Goal: Task Accomplishment & Management: Manage account settings

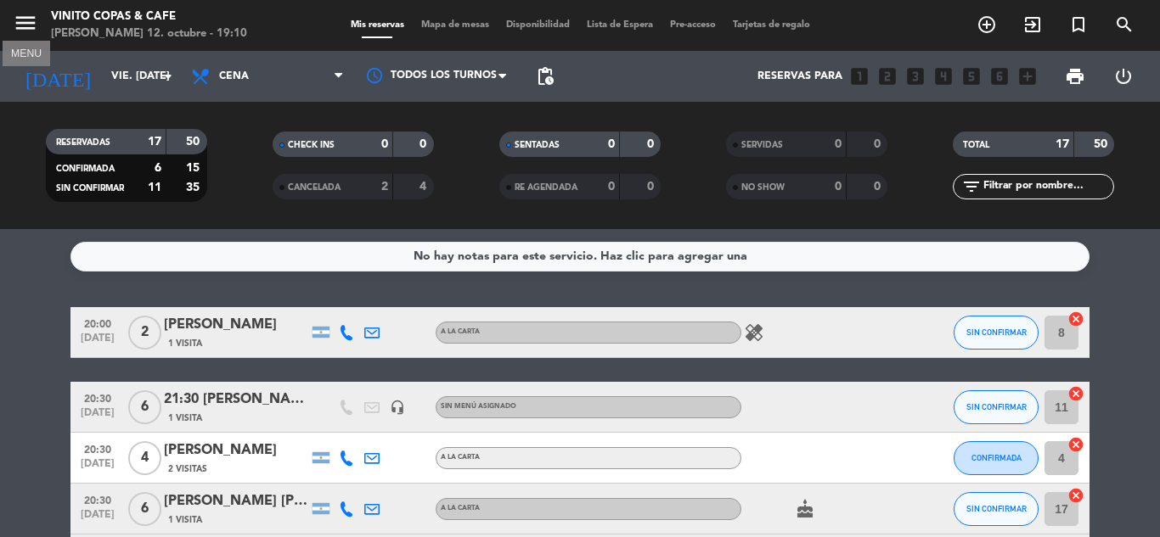
click at [27, 31] on icon "menu" at bounding box center [25, 22] width 25 height 25
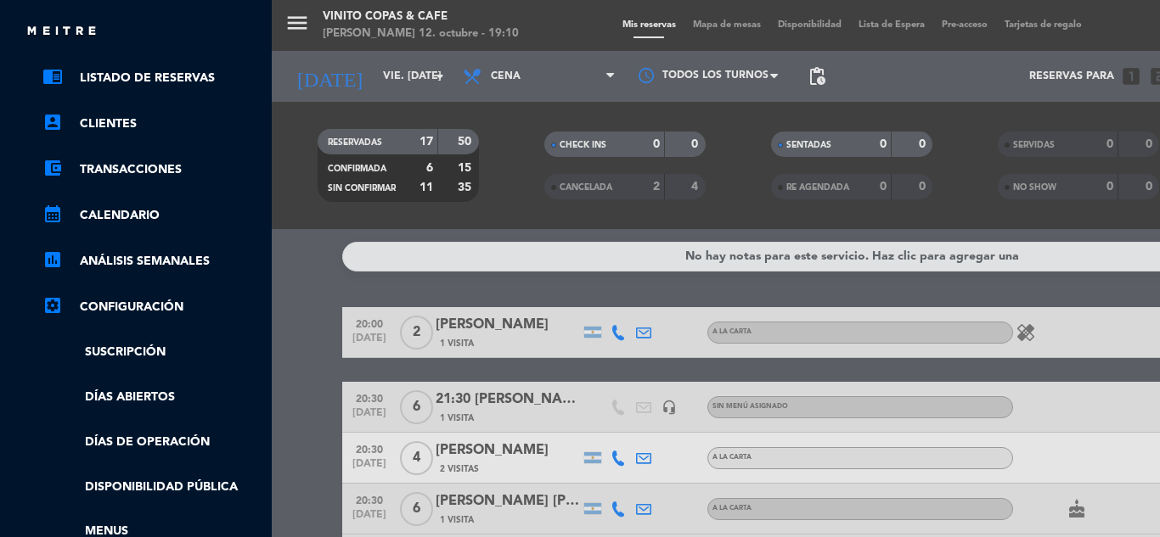
scroll to position [85, 0]
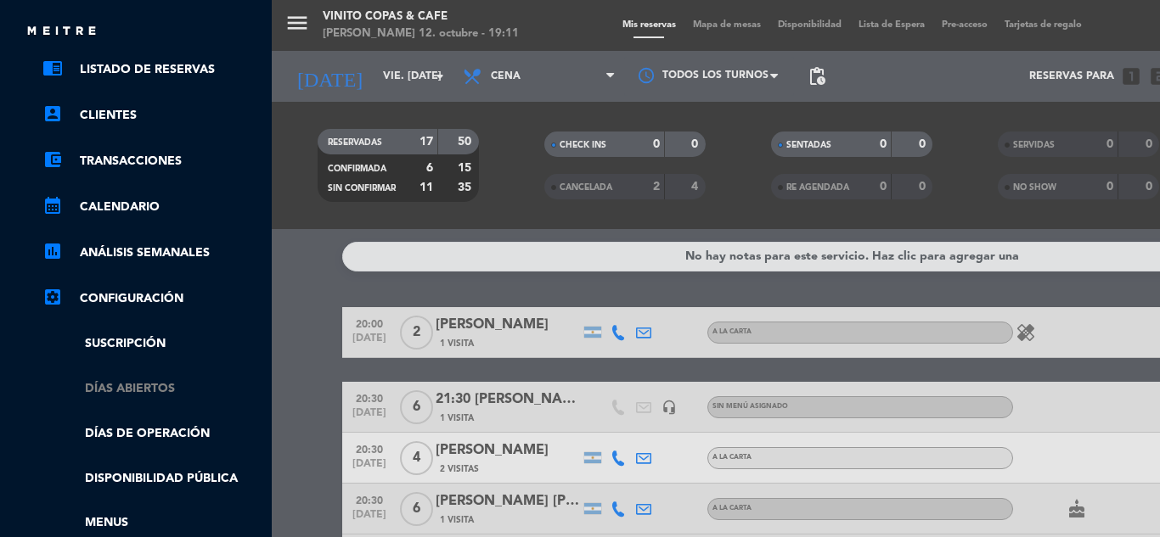
click at [135, 386] on link "Días abiertos" at bounding box center [152, 390] width 221 height 20
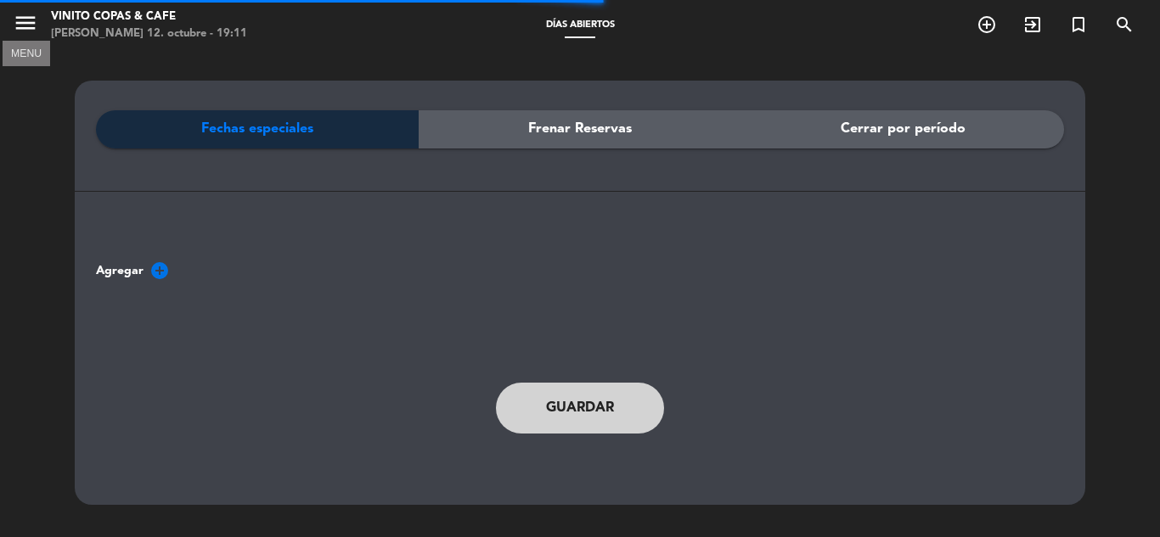
click at [30, 25] on icon "menu" at bounding box center [25, 22] width 25 height 25
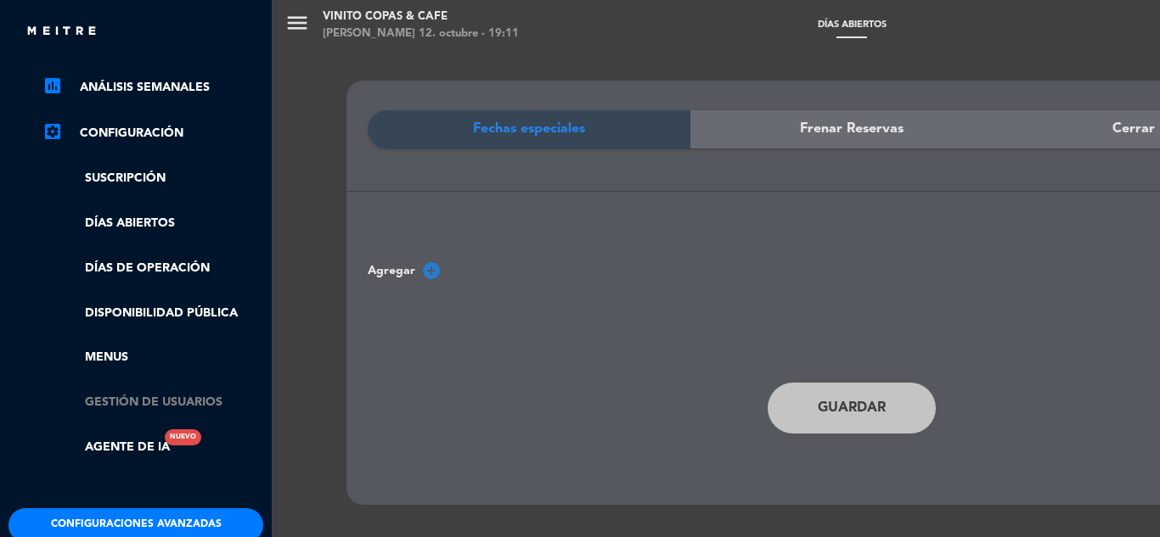
scroll to position [255, 0]
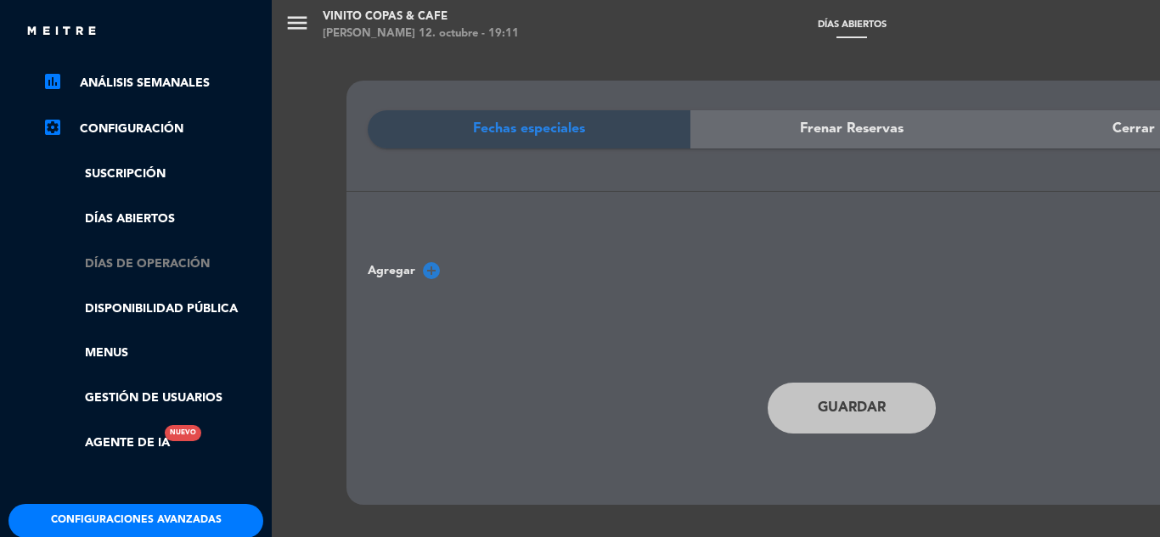
click at [139, 265] on link "Días de Operación" at bounding box center [152, 265] width 221 height 20
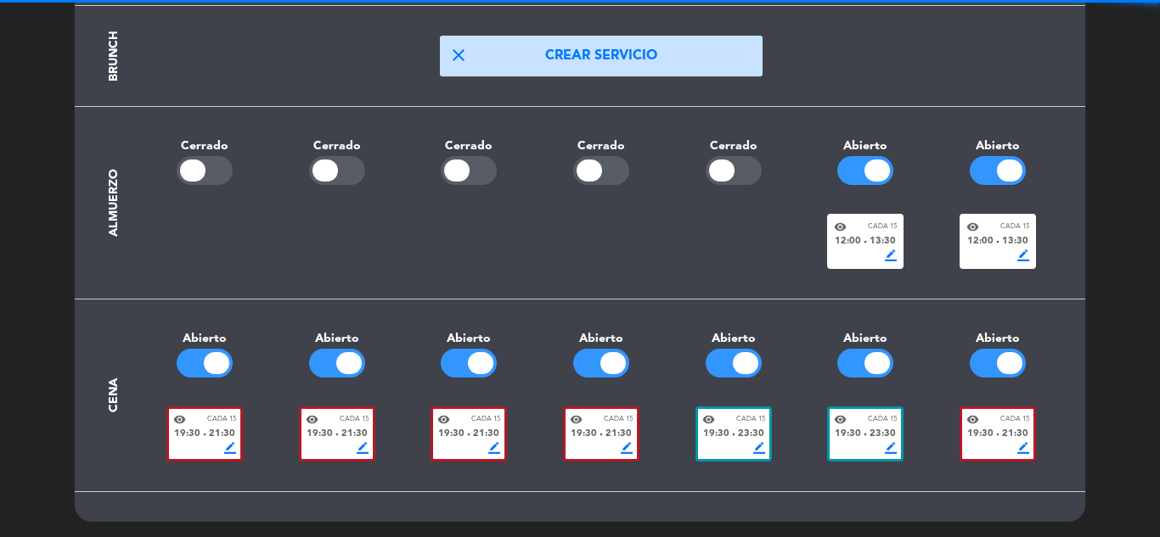
scroll to position [261, 0]
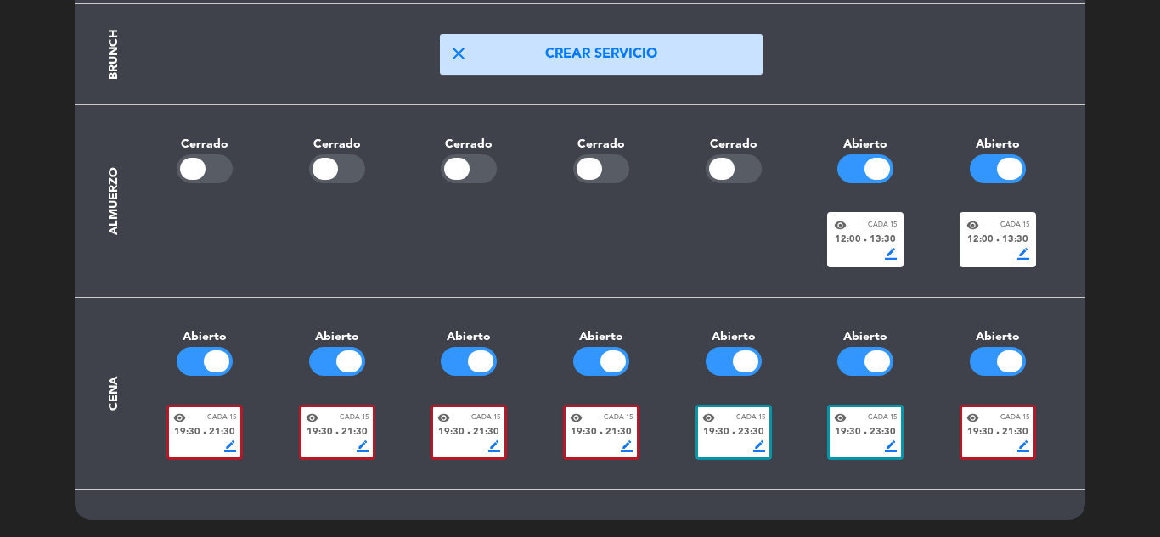
click at [228, 444] on span "border_color" at bounding box center [230, 447] width 12 height 12
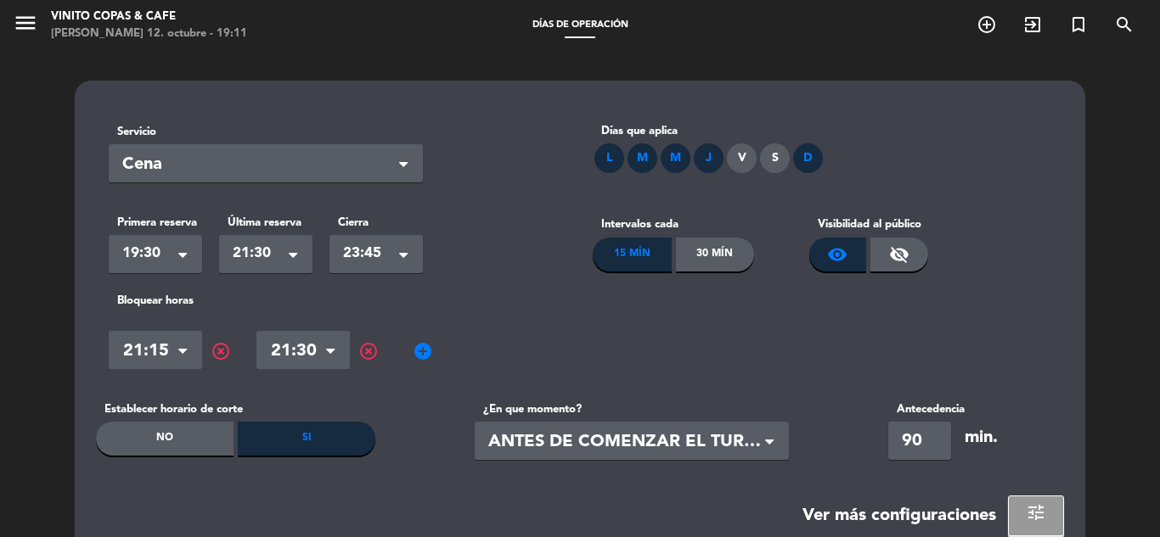
click at [611, 155] on div "L" at bounding box center [609, 158] width 30 height 30
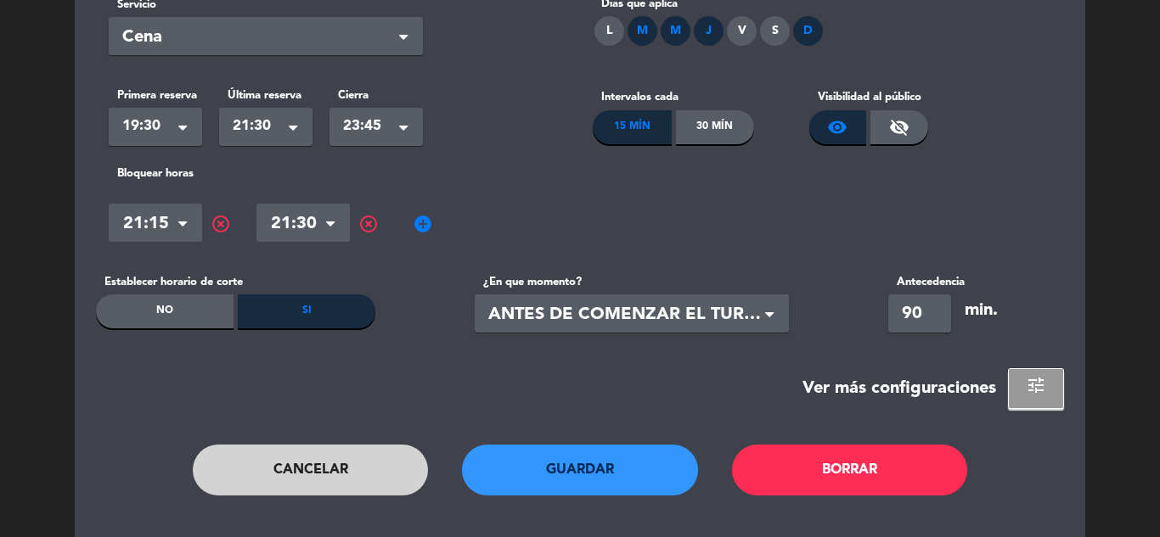
scroll to position [166, 0]
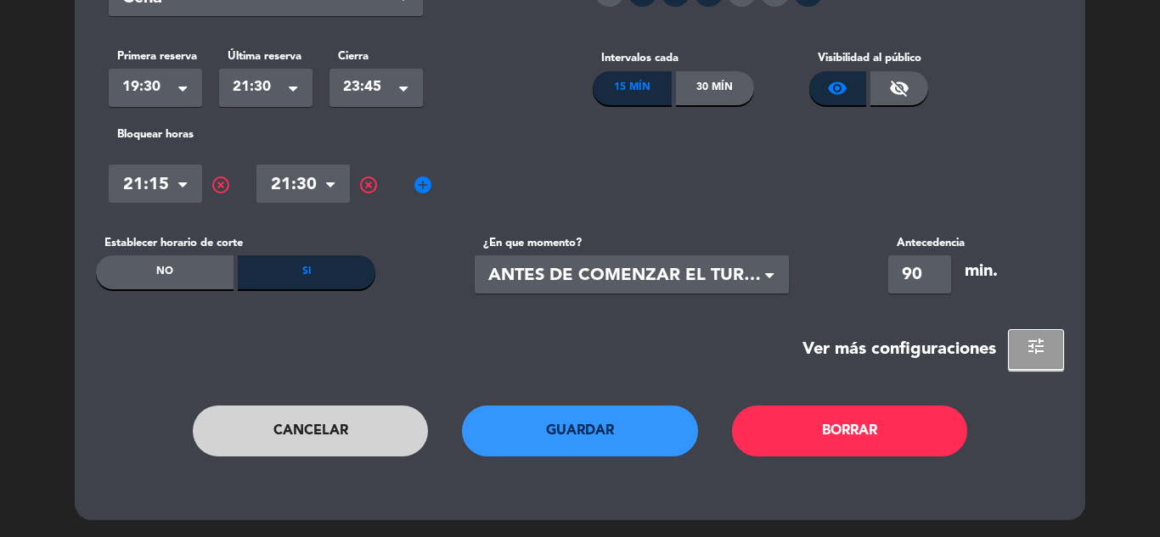
click at [593, 433] on button "Guardar" at bounding box center [580, 431] width 236 height 51
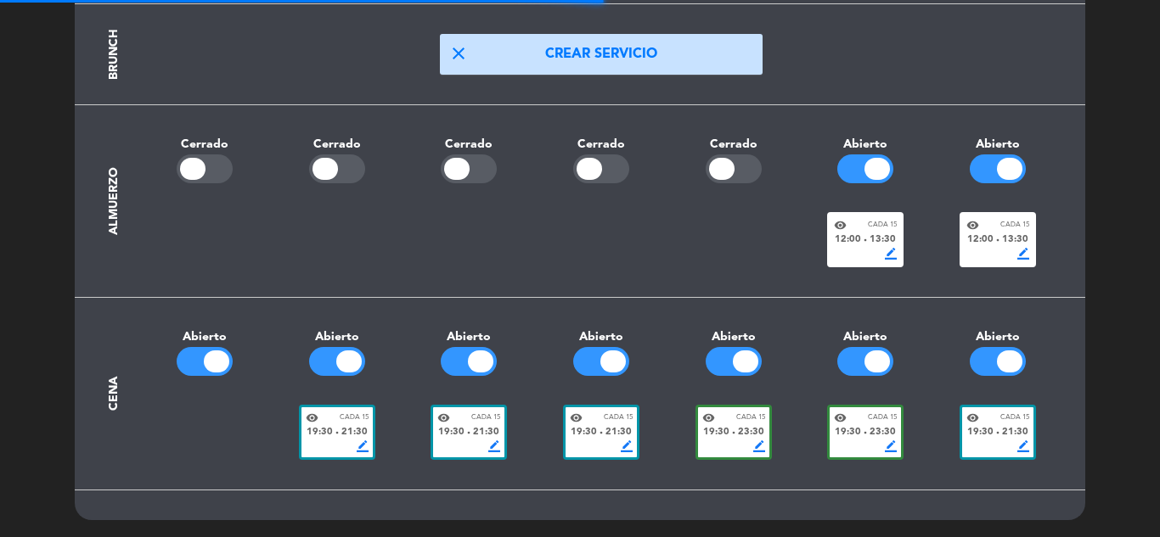
scroll to position [261, 0]
click at [196, 363] on div at bounding box center [205, 361] width 56 height 29
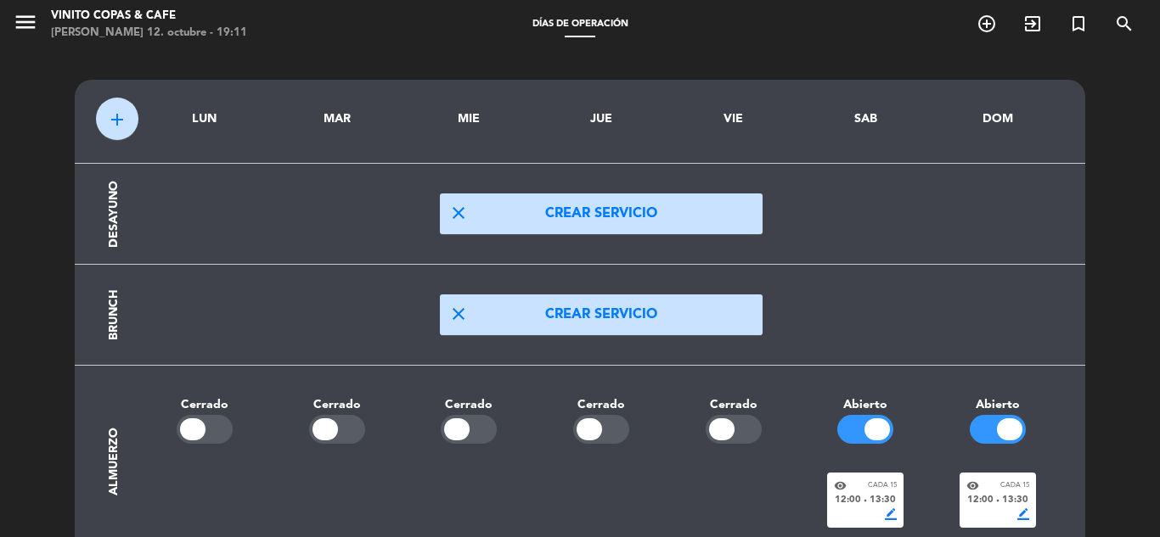
scroll to position [0, 0]
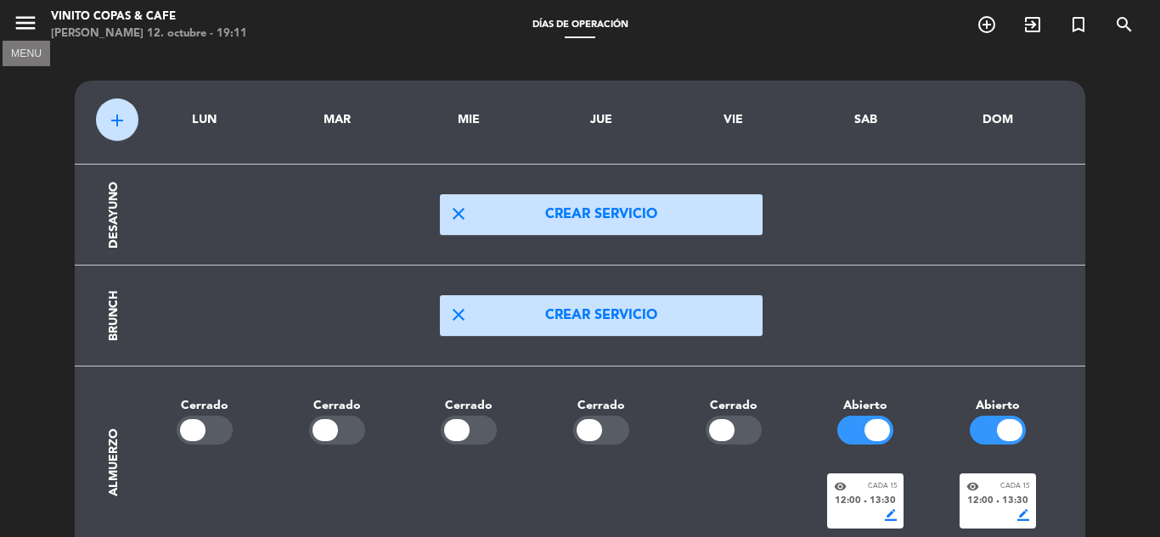
click at [20, 13] on icon "menu" at bounding box center [25, 22] width 25 height 25
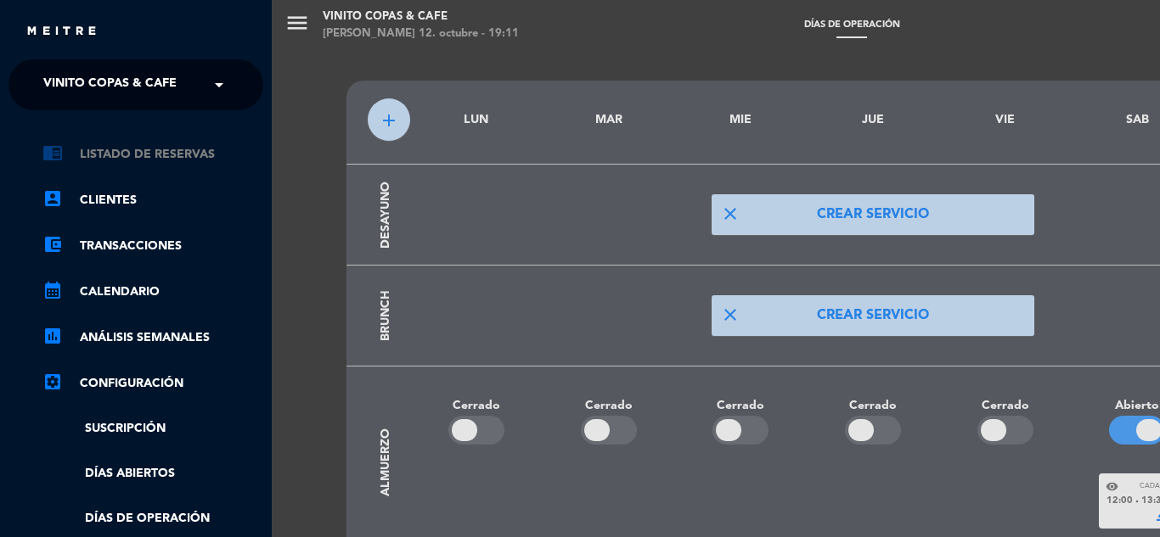
click at [120, 147] on link "chrome_reader_mode Listado de Reservas" at bounding box center [152, 154] width 221 height 20
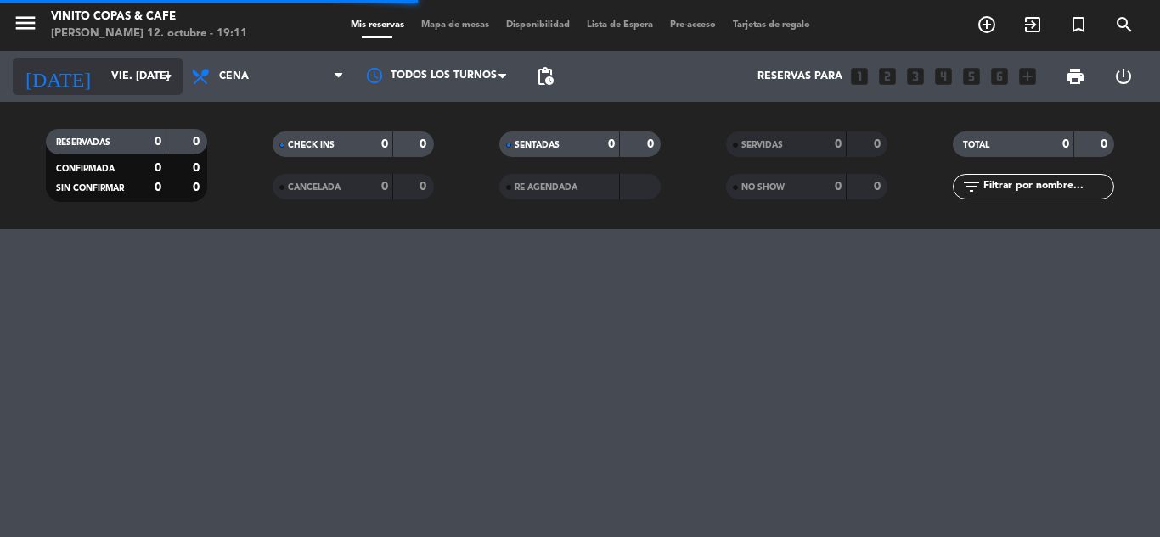
click at [148, 80] on input "vie. [DATE]" at bounding box center [174, 76] width 143 height 29
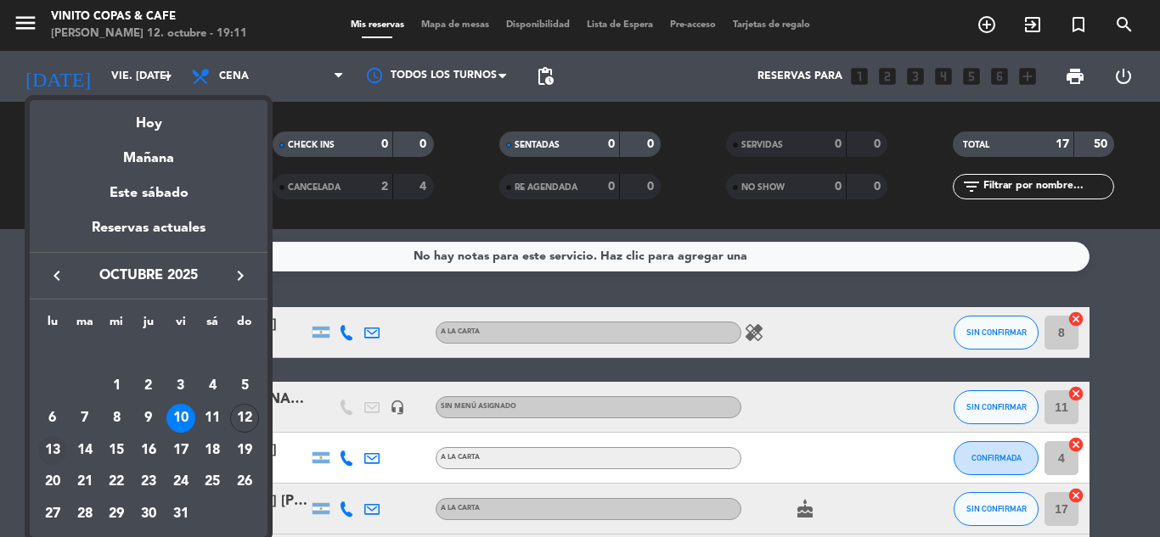
click at [53, 448] on div "13" at bounding box center [52, 450] width 29 height 29
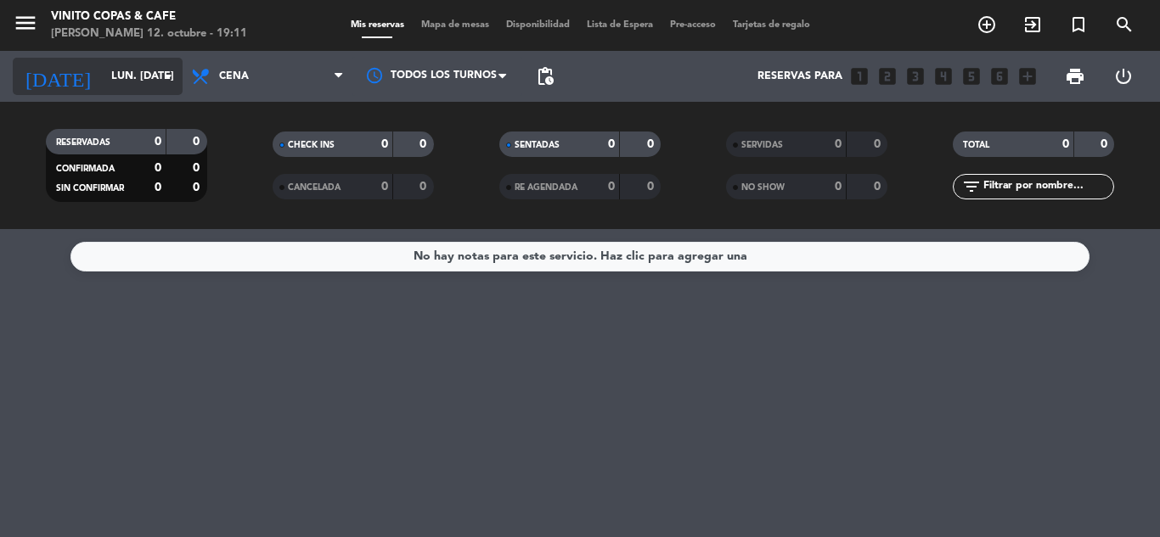
click at [127, 81] on input "lun. [DATE]" at bounding box center [174, 76] width 143 height 29
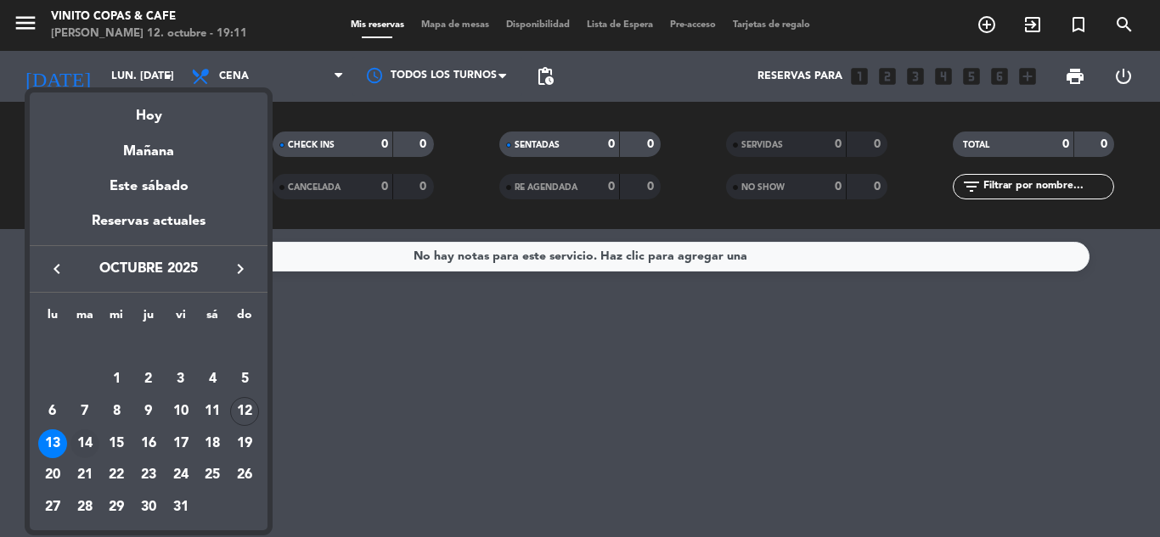
click at [87, 447] on div "14" at bounding box center [84, 444] width 29 height 29
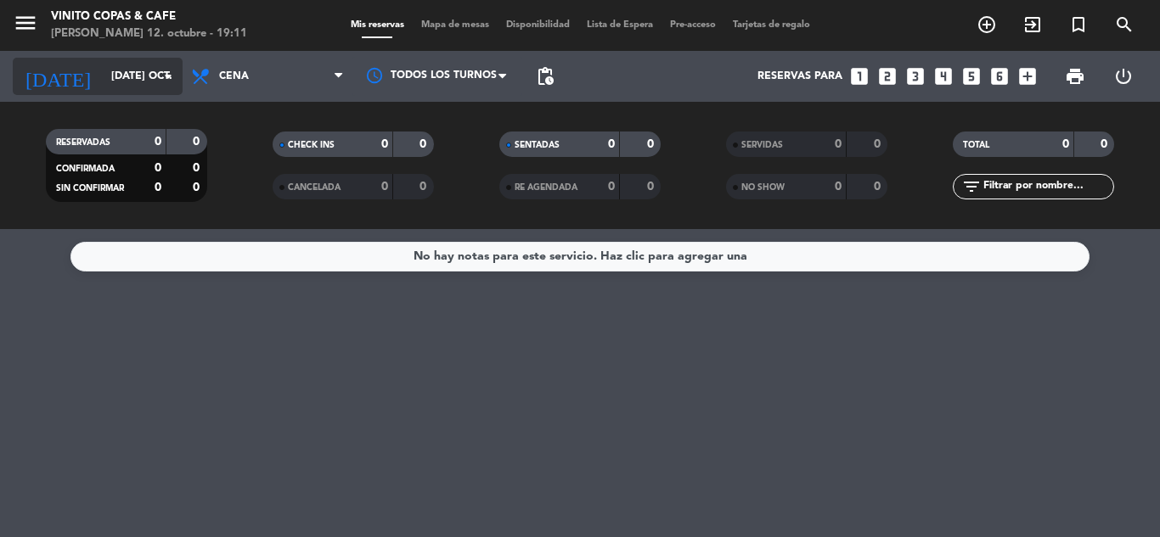
click at [150, 87] on input "[DATE] oct." at bounding box center [174, 76] width 143 height 29
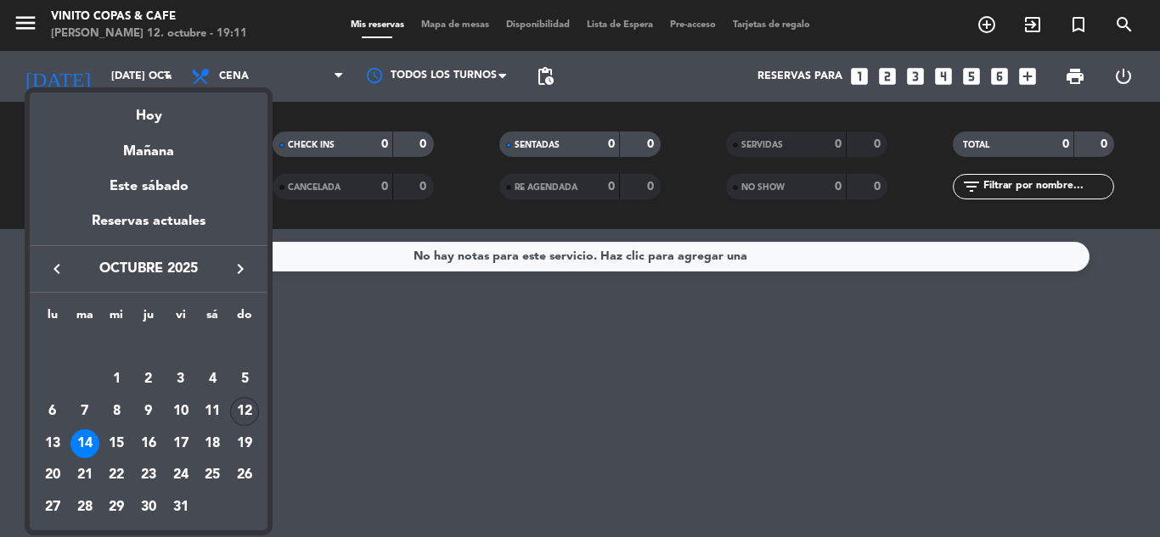
click at [241, 413] on div "12" at bounding box center [244, 411] width 29 height 29
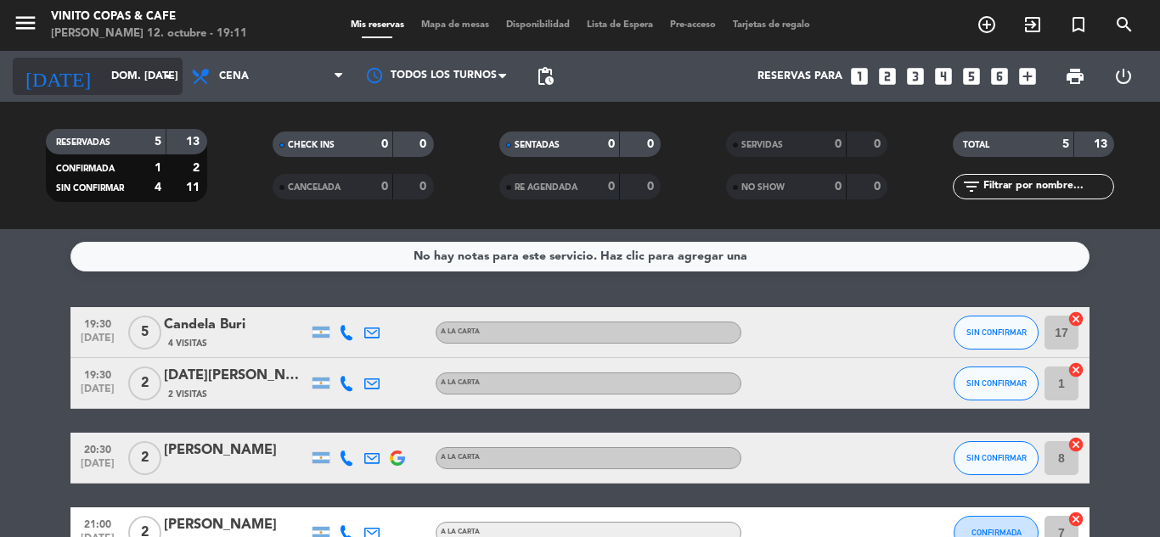
click at [143, 76] on input "dom. [DATE]" at bounding box center [174, 76] width 143 height 29
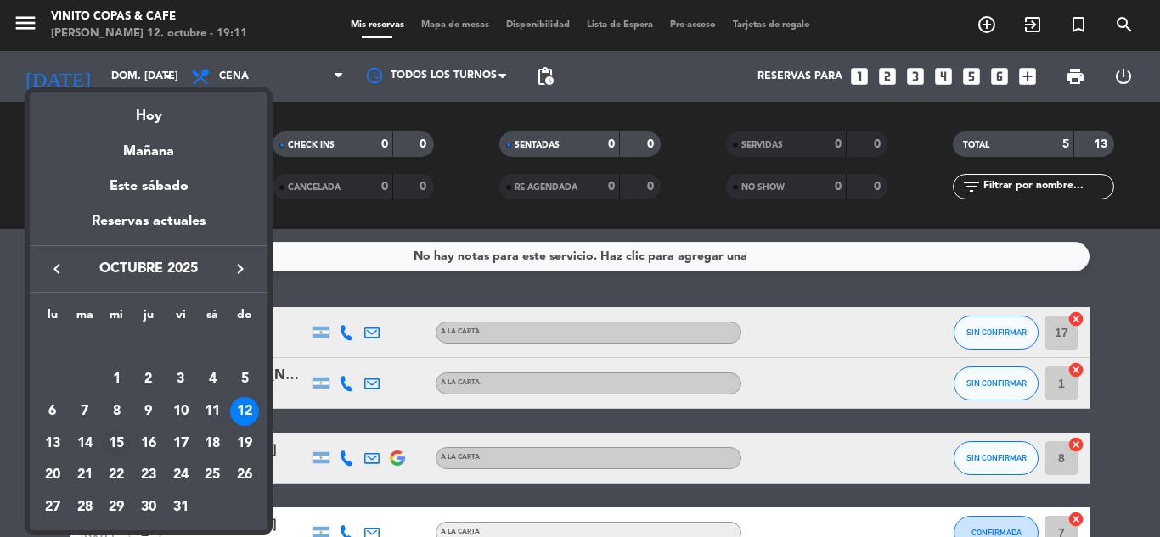
click at [112, 436] on div "15" at bounding box center [116, 444] width 29 height 29
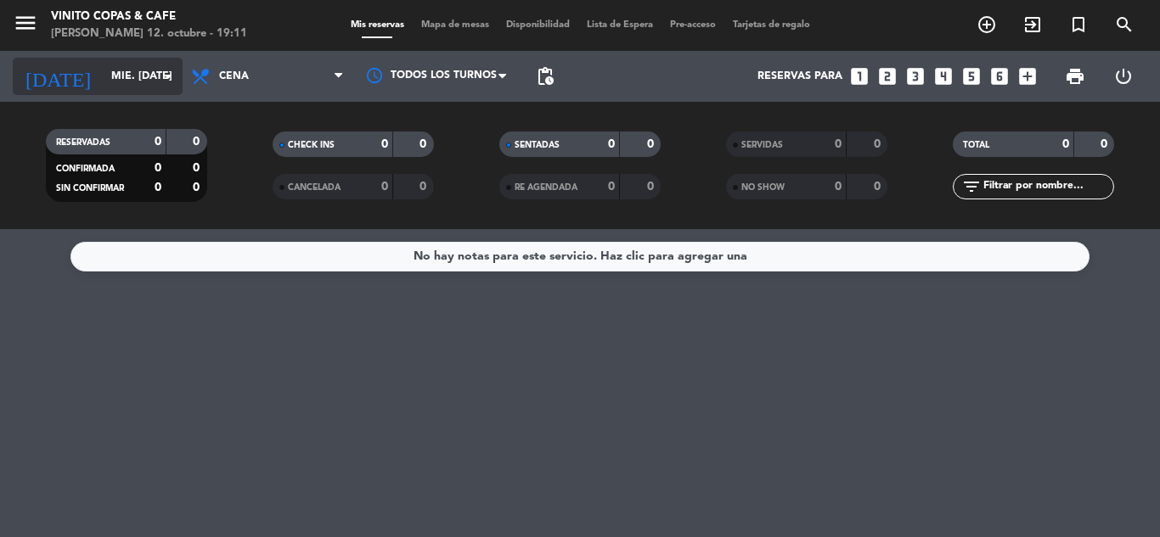
click at [134, 74] on input "mié. [DATE]" at bounding box center [174, 76] width 143 height 29
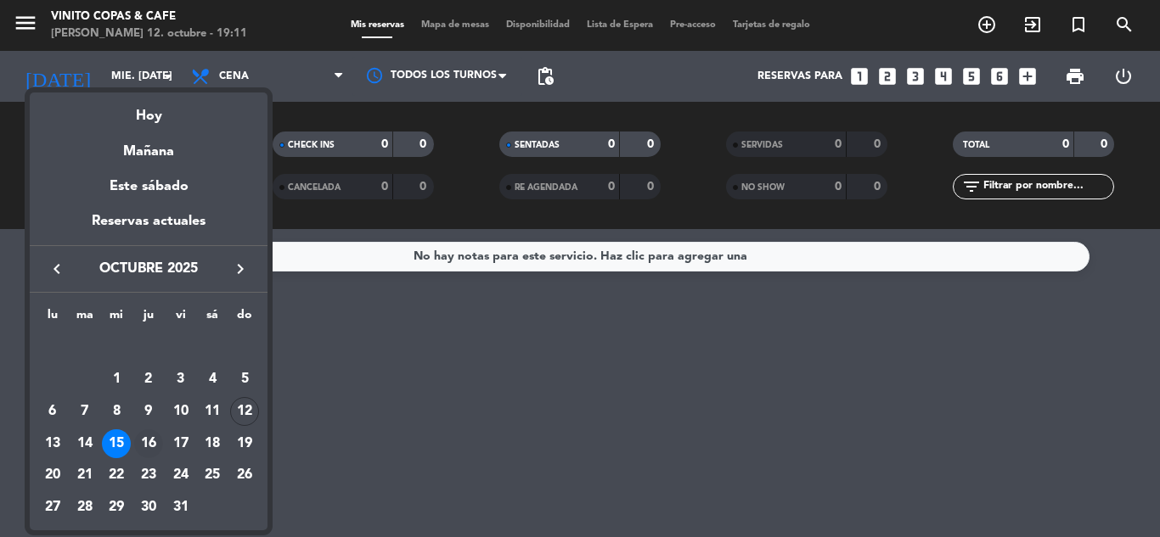
click at [153, 428] on td "16" at bounding box center [148, 444] width 32 height 32
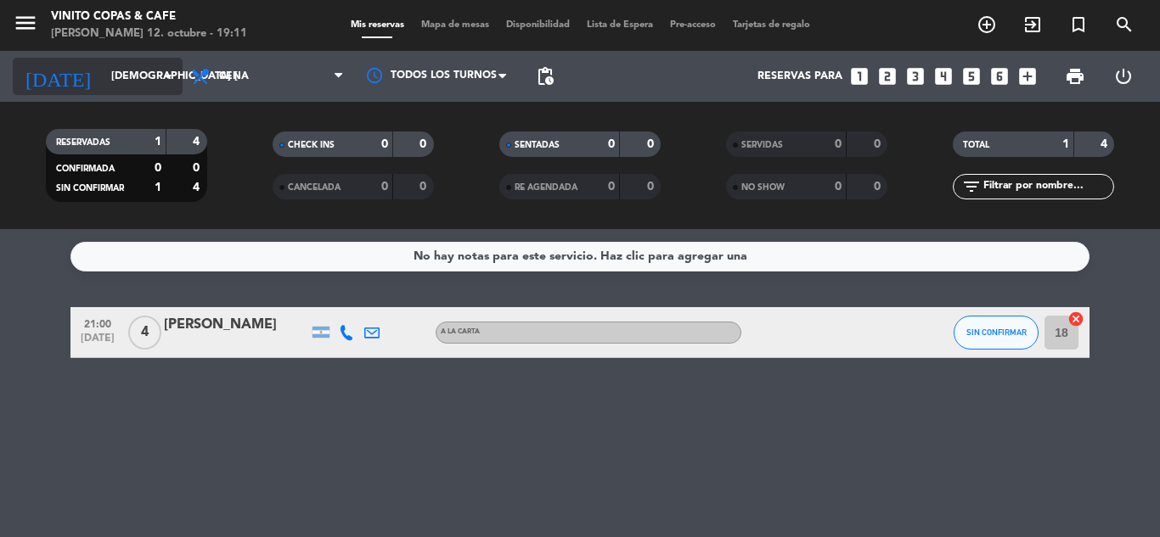
click at [155, 77] on input "[DEMOGRAPHIC_DATA] [DATE]" at bounding box center [174, 76] width 143 height 29
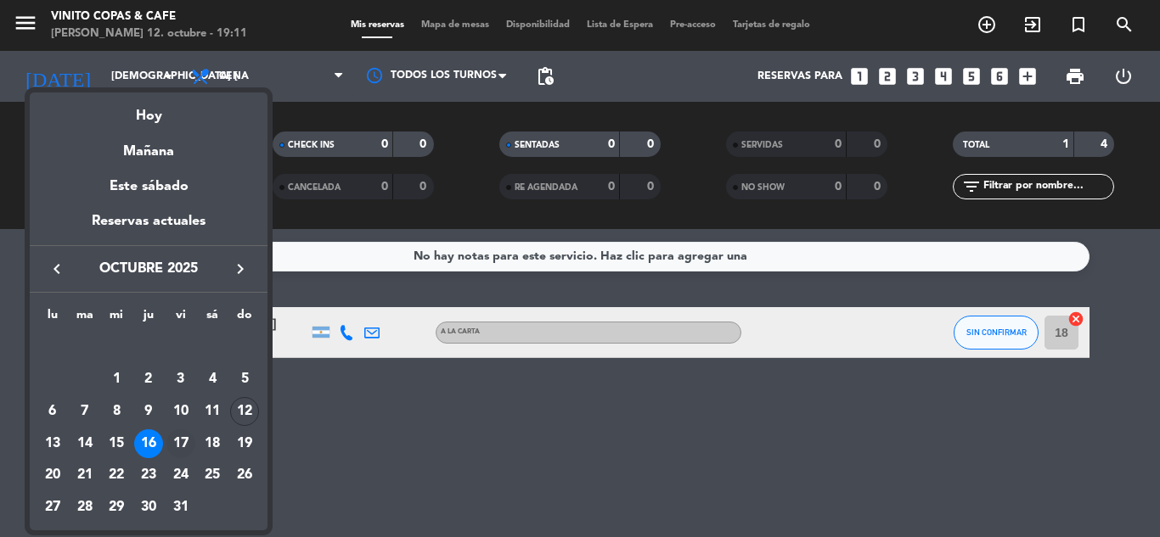
click at [188, 444] on div "17" at bounding box center [180, 444] width 29 height 29
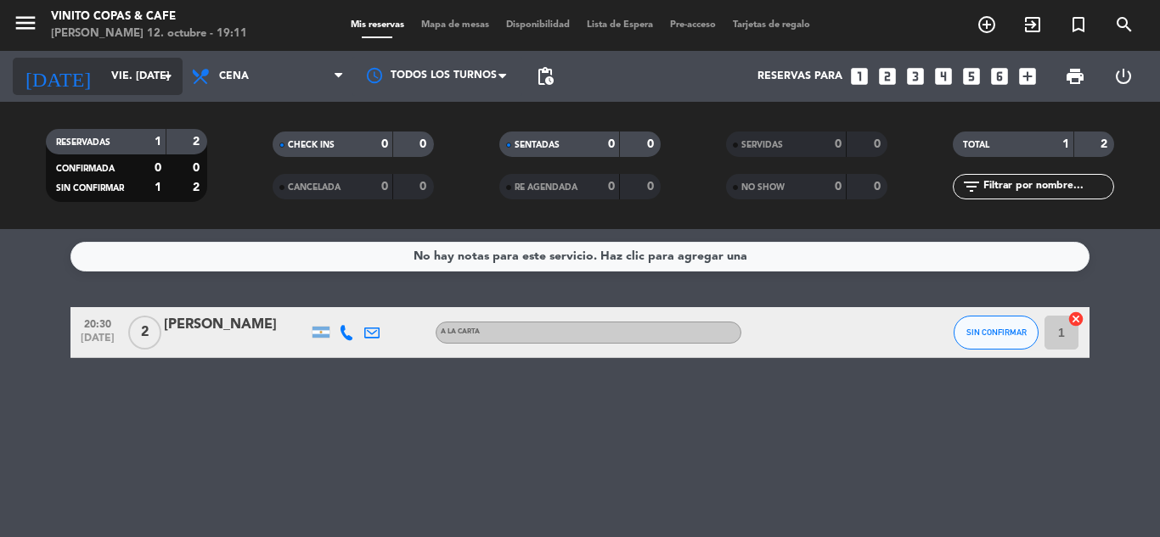
click at [146, 73] on input "vie. [DATE]" at bounding box center [174, 76] width 143 height 29
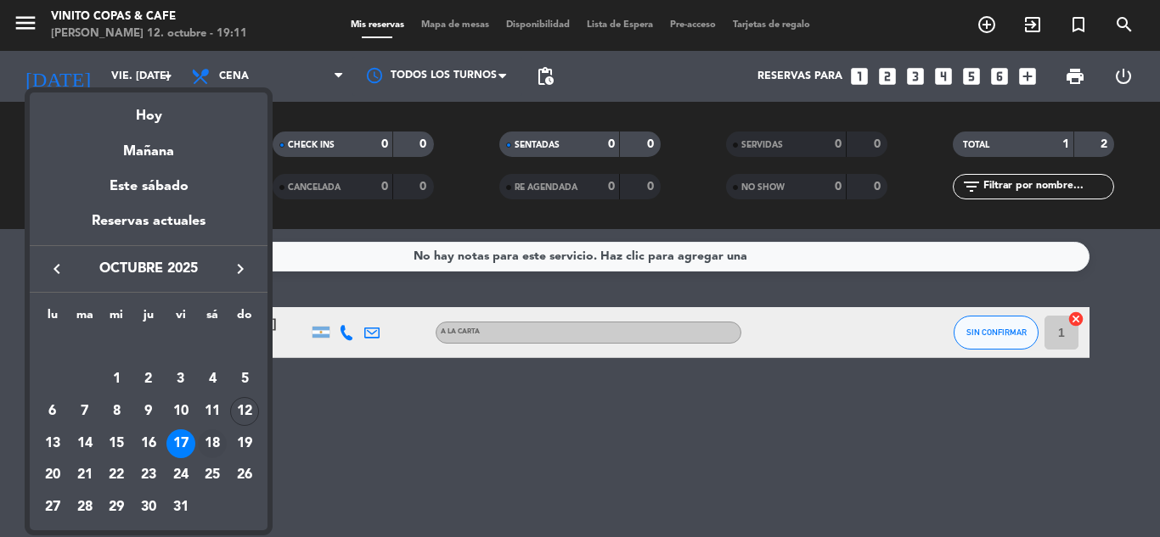
click at [214, 451] on div "18" at bounding box center [212, 444] width 29 height 29
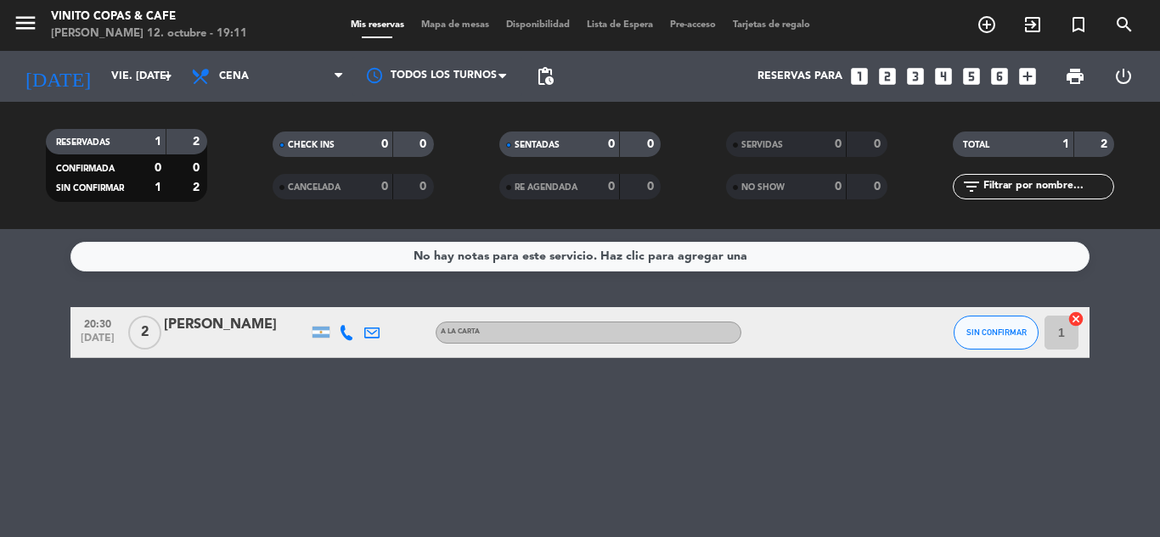
type input "sáb. [DATE]"
click at [32, 21] on icon "menu" at bounding box center [25, 22] width 25 height 25
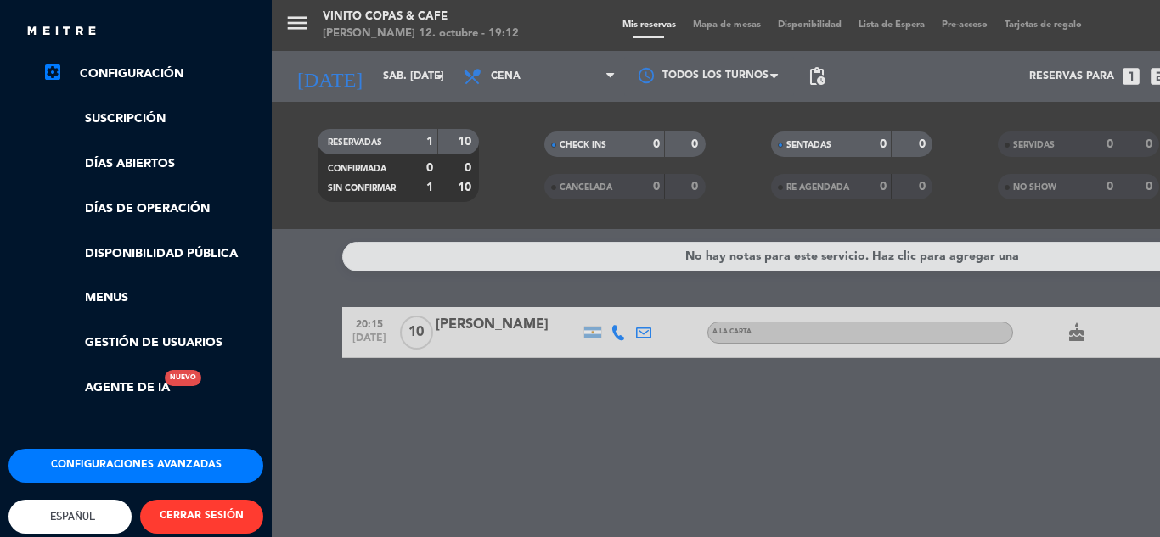
scroll to position [336, 0]
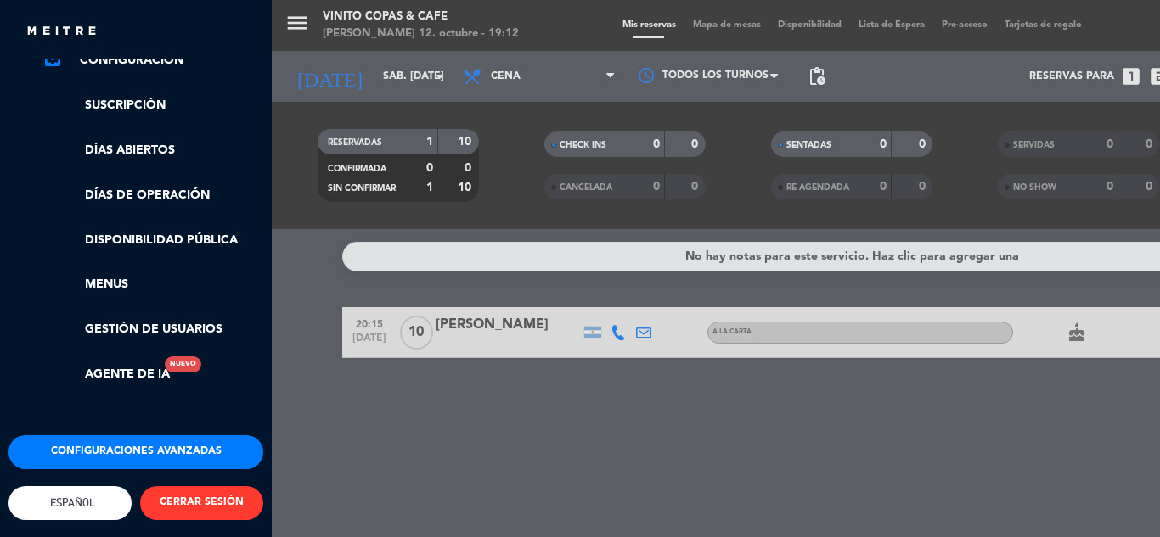
click at [206, 436] on button "Configuraciones avanzadas" at bounding box center [135, 453] width 255 height 34
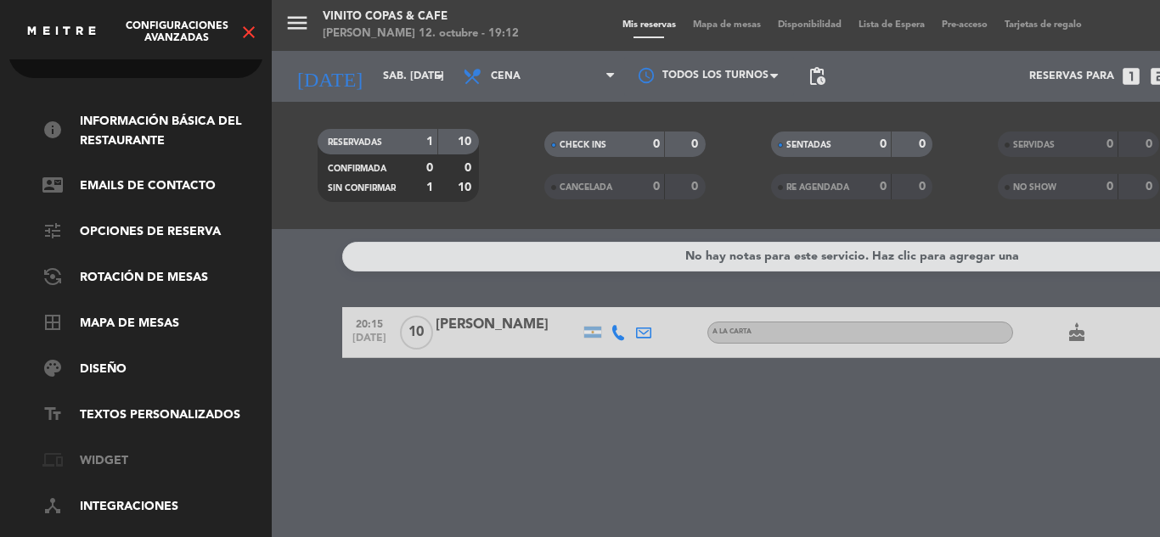
scroll to position [0, 0]
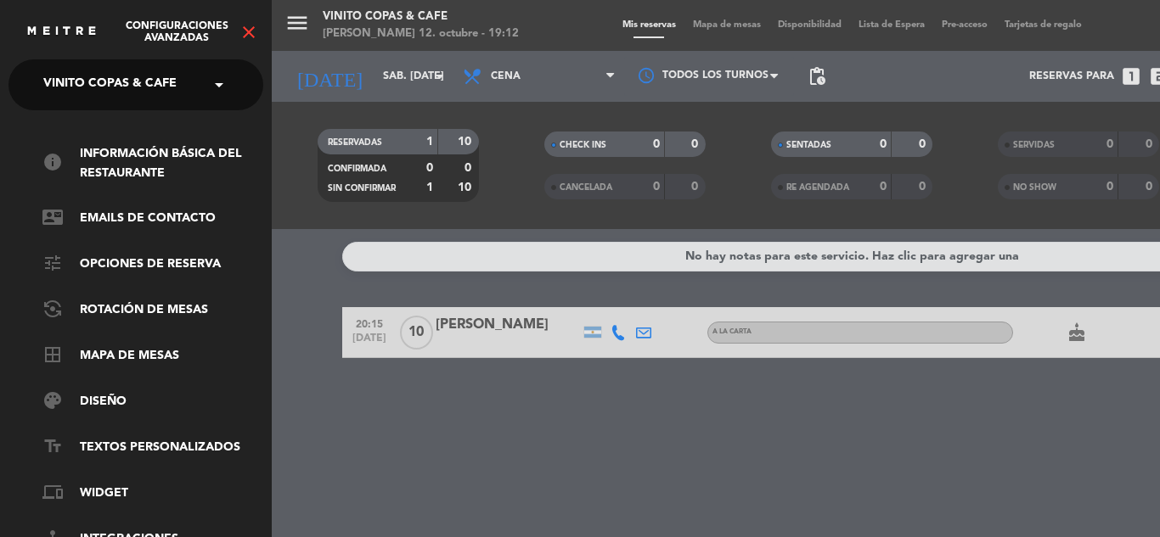
click at [251, 31] on icon "close" at bounding box center [249, 32] width 20 height 20
